Goal: Task Accomplishment & Management: Use online tool/utility

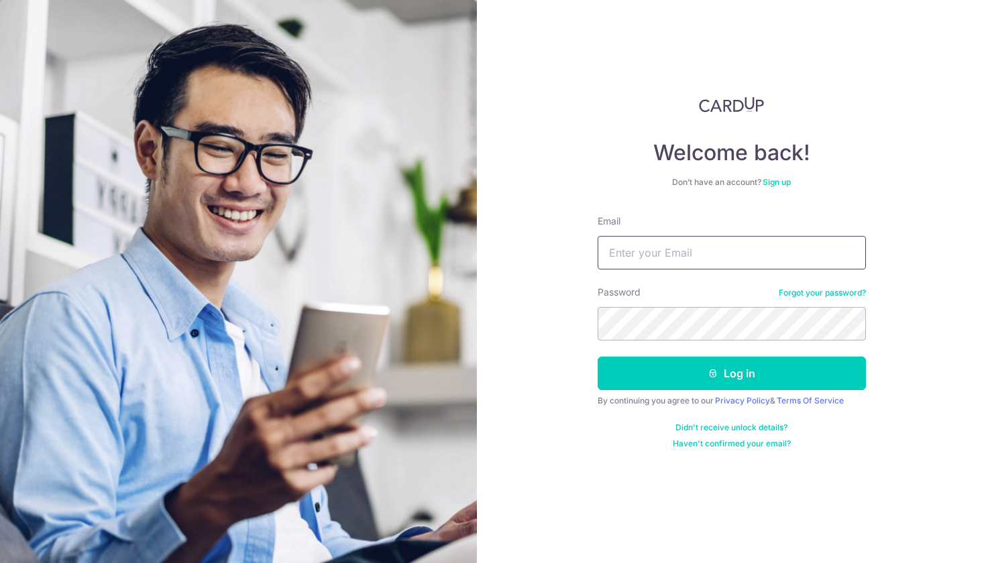
type input "Joshua_loke_w_s@hotmail.com"
click at [731, 373] on button "Log in" at bounding box center [731, 374] width 268 height 34
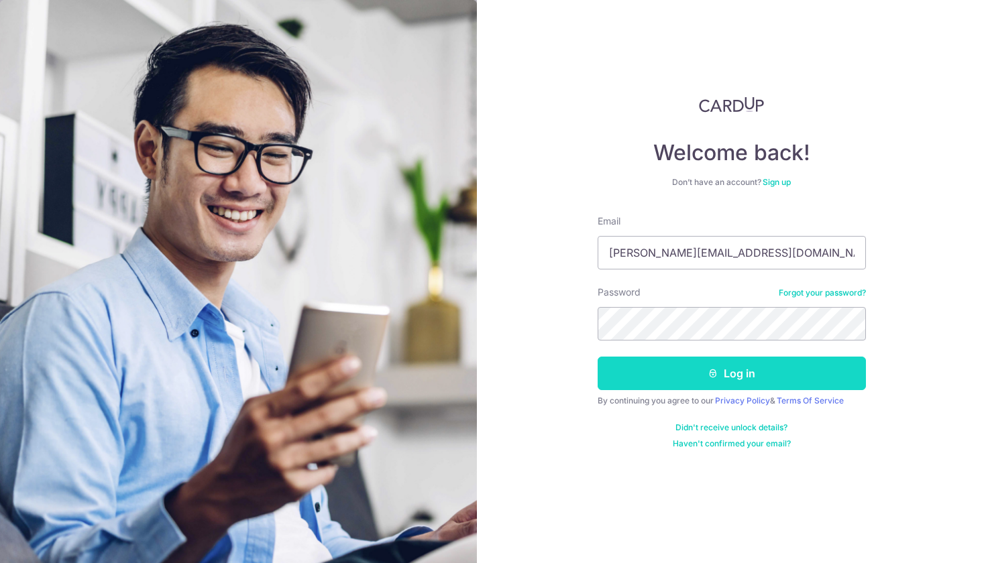
click at [738, 382] on button "Log in" at bounding box center [731, 374] width 268 height 34
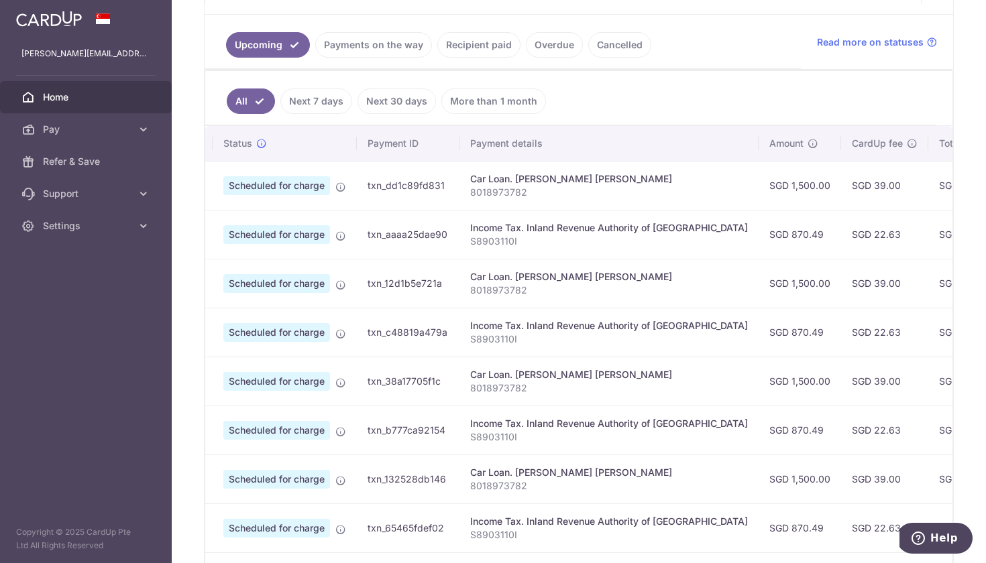
scroll to position [0, 13]
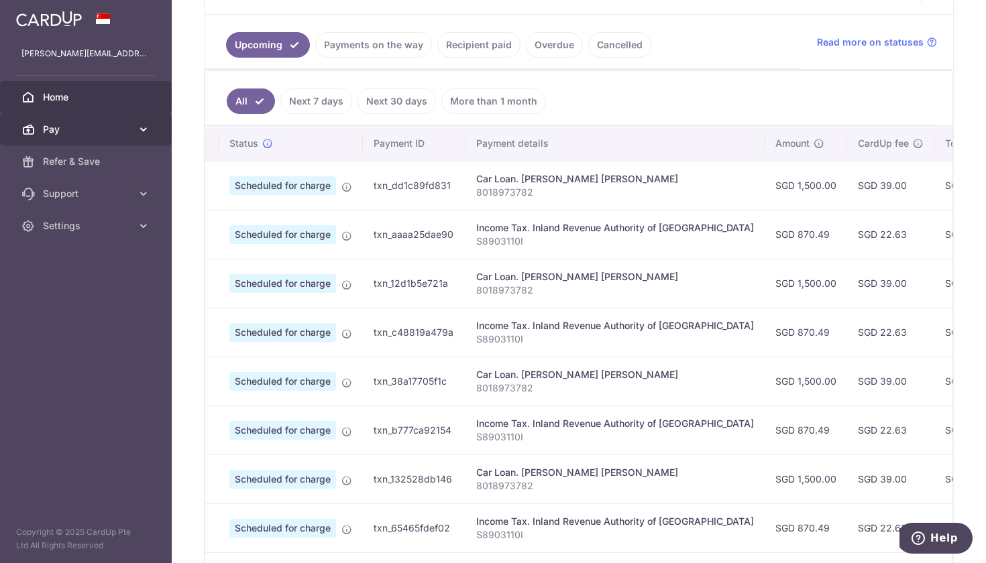
click at [70, 133] on span "Pay" at bounding box center [87, 129] width 89 height 13
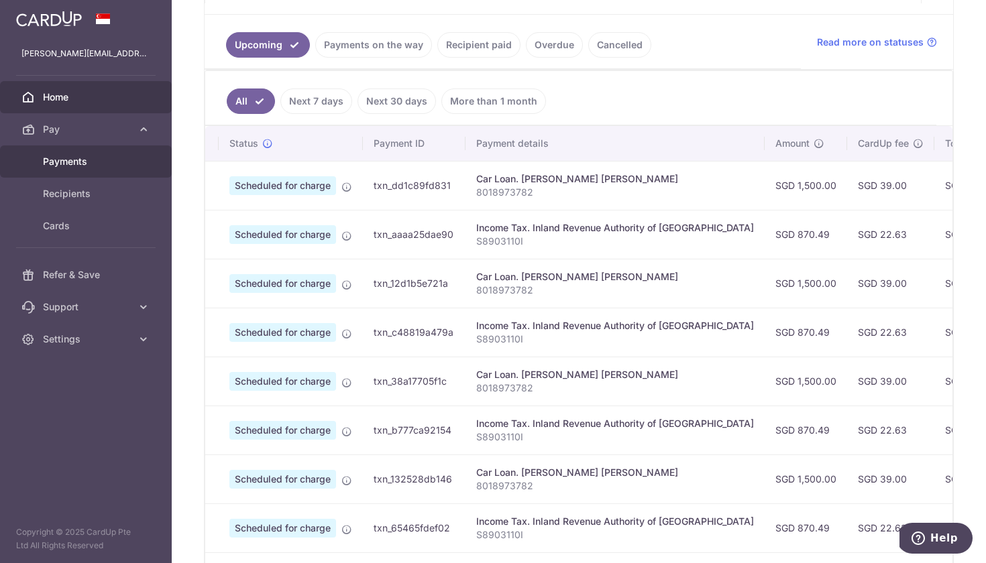
click at [73, 164] on span "Payments" at bounding box center [87, 161] width 89 height 13
